Goal: Task Accomplishment & Management: Use online tool/utility

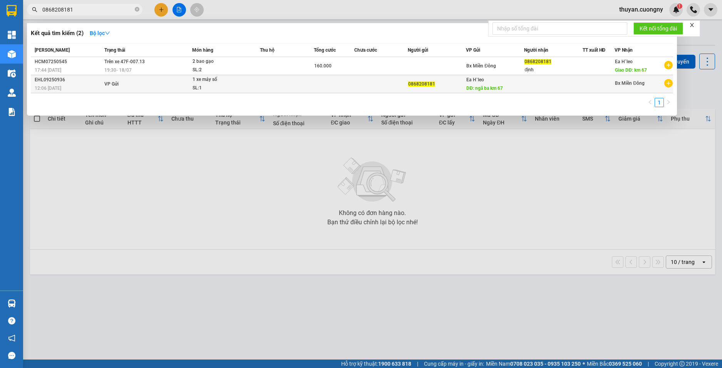
type input "0868208181"
drag, startPoint x: 203, startPoint y: 91, endPoint x: 82, endPoint y: 86, distance: 121.3
click at [82, 86] on div "12:06 [DATE]" at bounding box center [68, 88] width 67 height 8
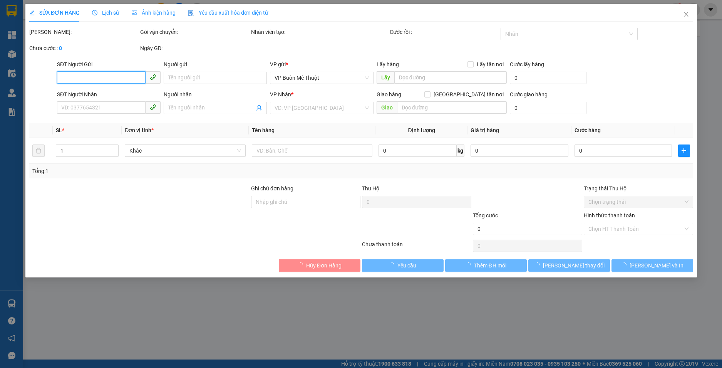
type input "0868208181"
type input "ngã ba km 67"
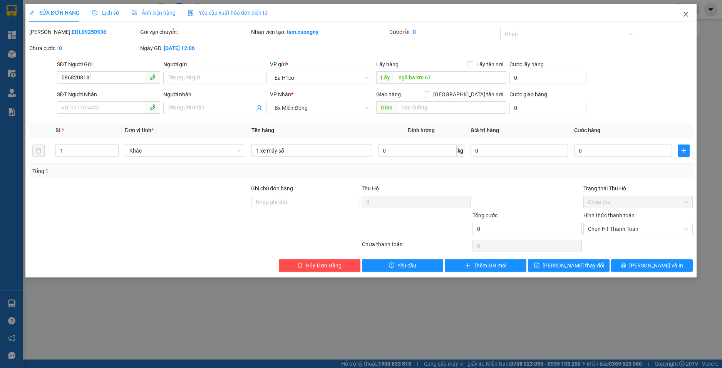
click at [684, 15] on icon "close" at bounding box center [685, 14] width 6 height 6
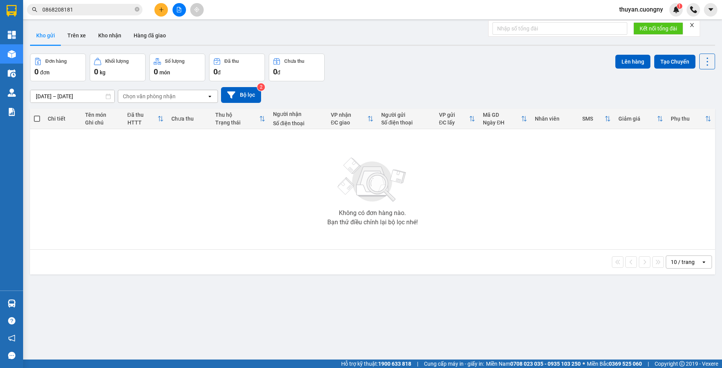
click at [137, 11] on icon "close-circle" at bounding box center [137, 9] width 5 height 5
click at [247, 17] on div "Kết quả tìm kiếm ( 2 ) Bộ lọc Mã ĐH Trạng thái Món hàng Thu hộ Tổng cước Chưa c…" at bounding box center [361, 9] width 722 height 19
